Goal: Information Seeking & Learning: Learn about a topic

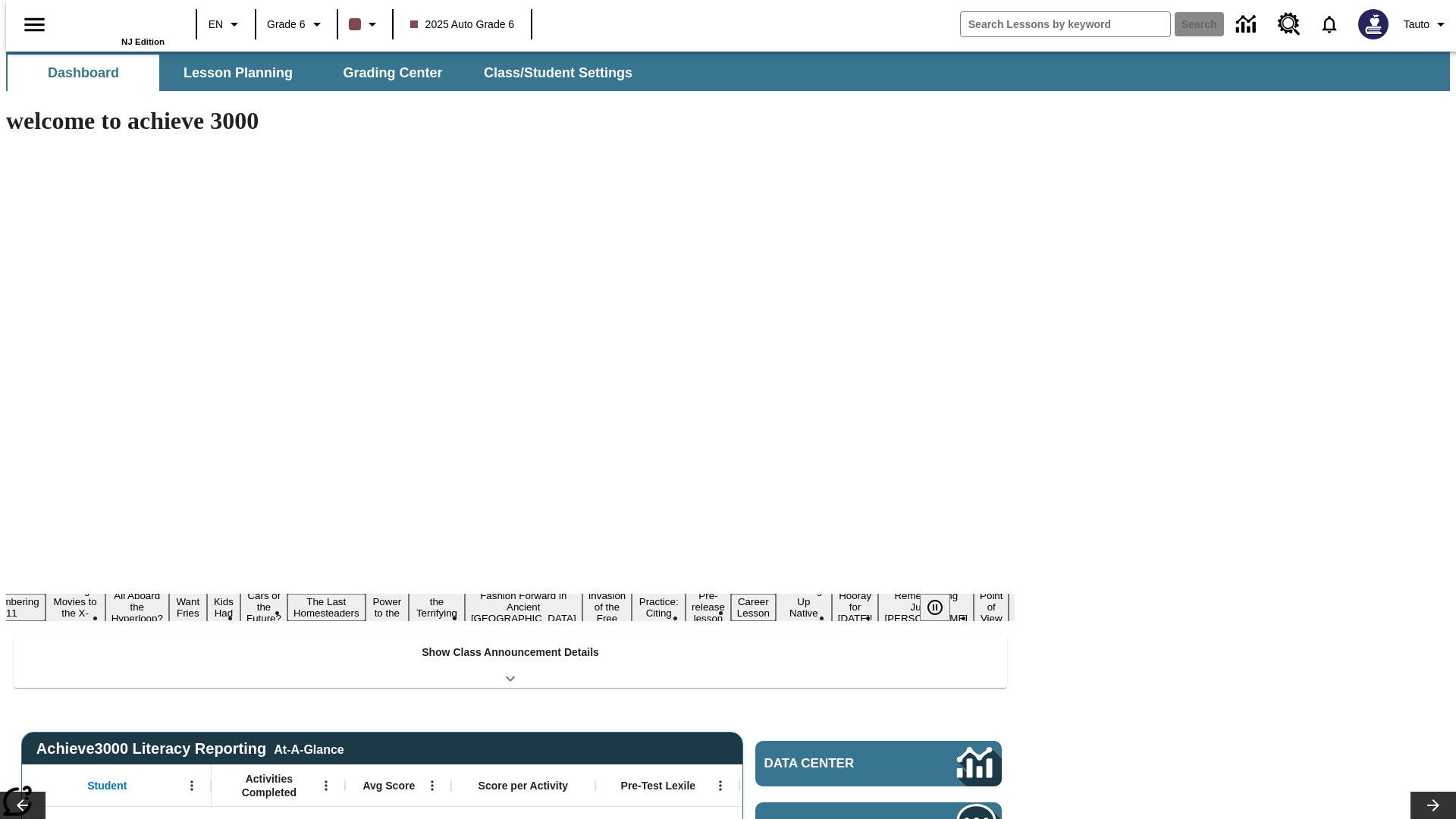
type input "-1"
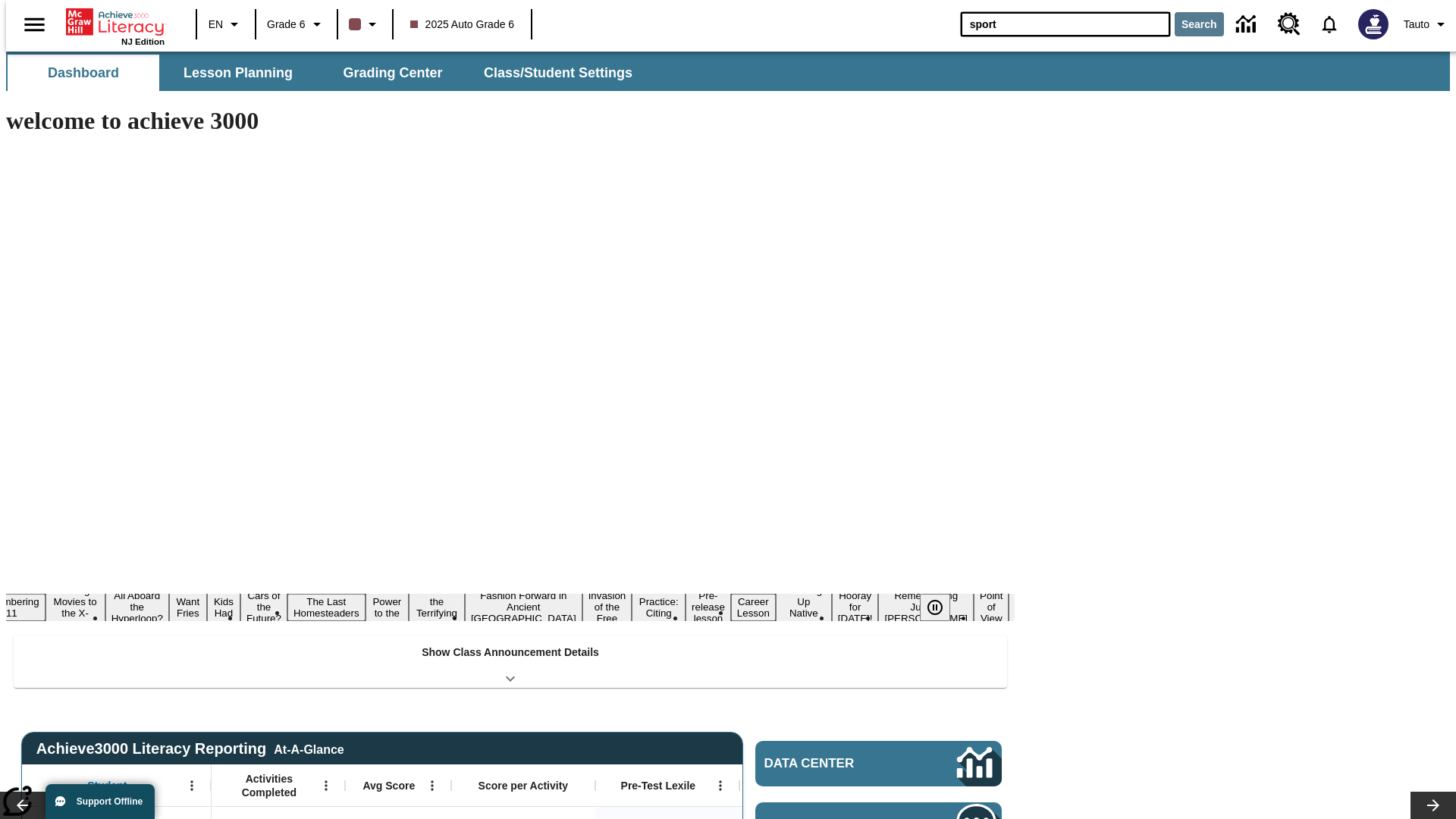
type input "sport"
click at [1190, 24] on button "Search" at bounding box center [1199, 24] width 49 height 24
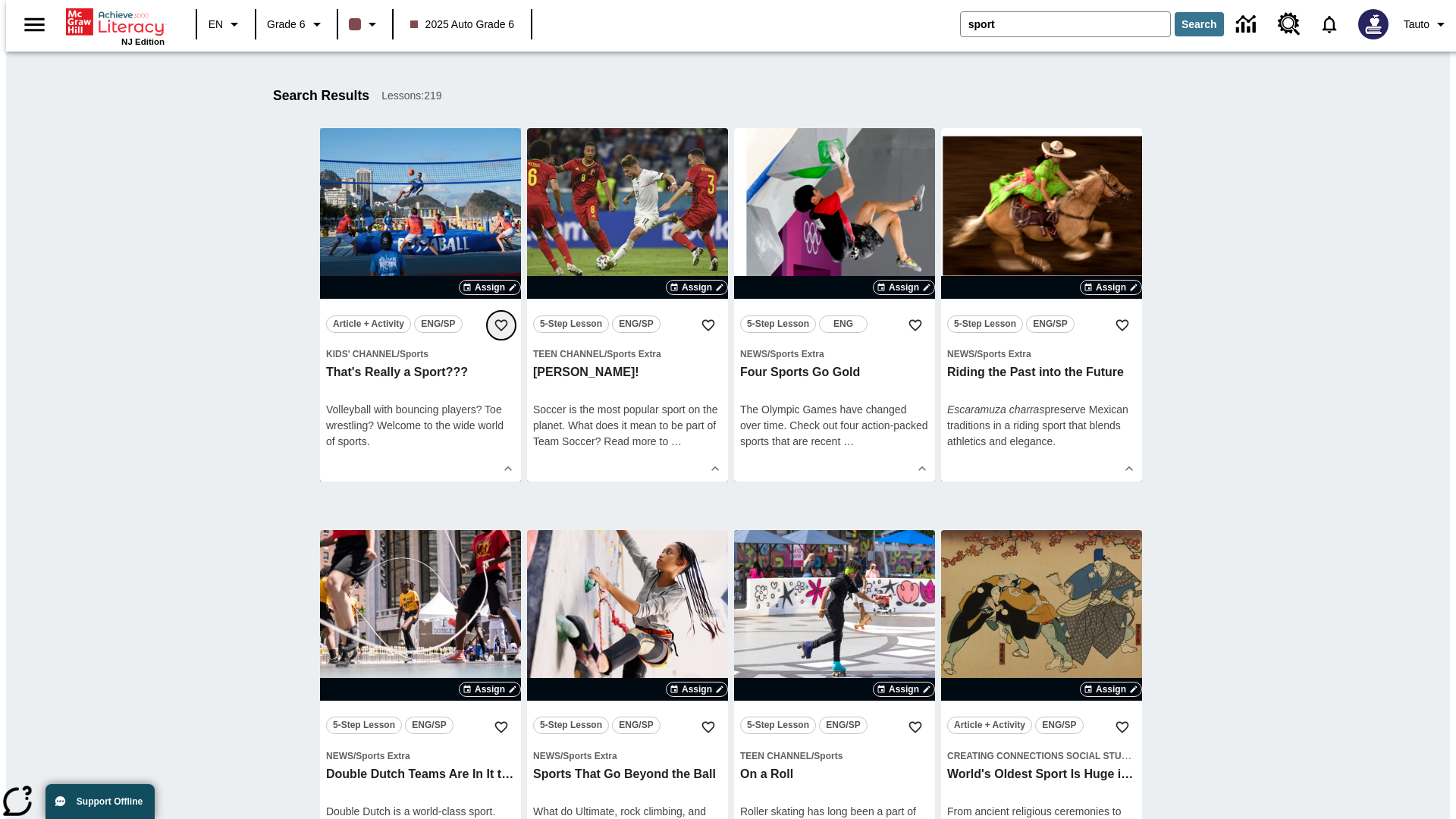
click at [501, 326] on icon "Add to Favorites" at bounding box center [501, 325] width 15 height 15
